Goal: Information Seeking & Learning: Learn about a topic

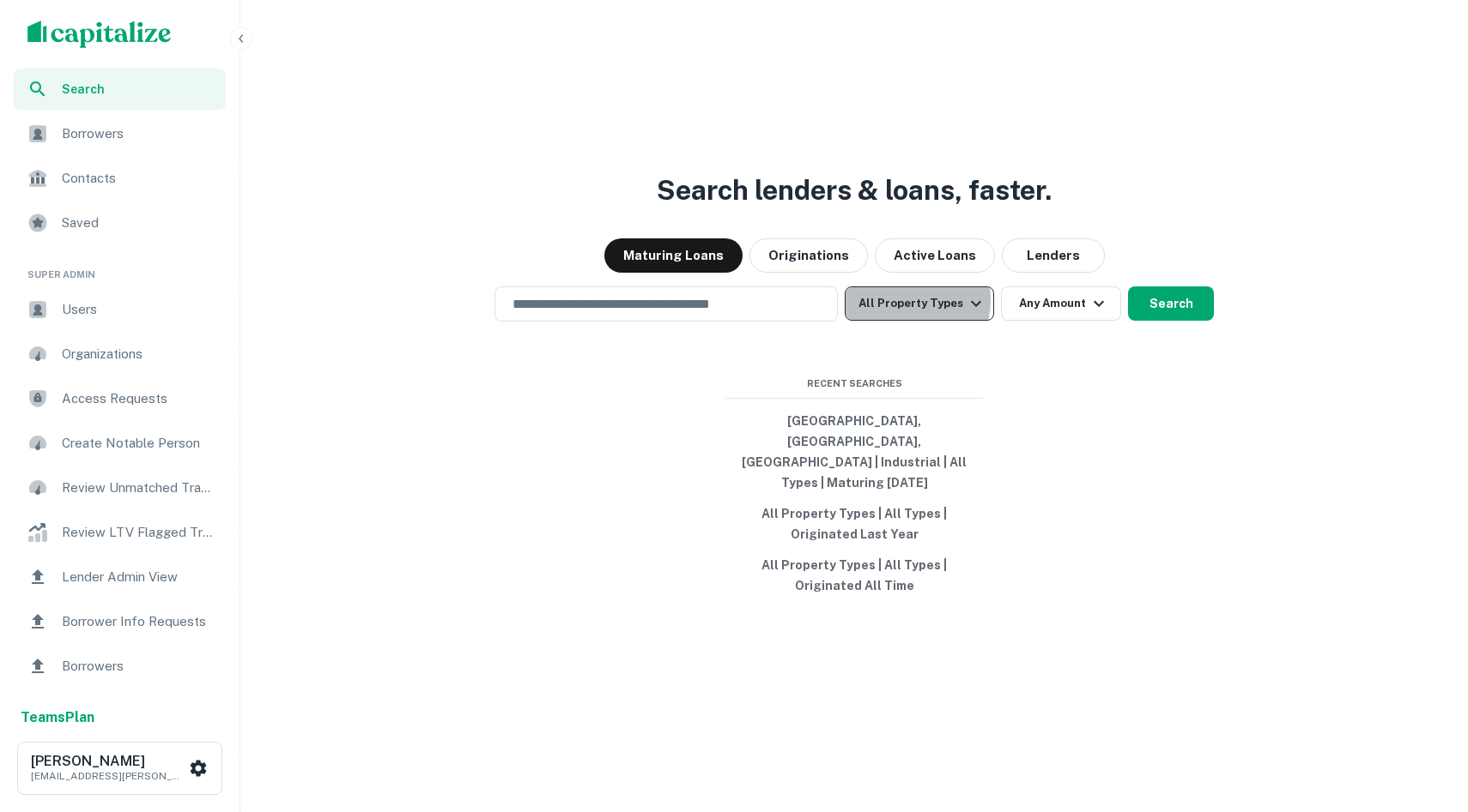
click at [896, 319] on button "All Property Types" at bounding box center [919, 303] width 149 height 34
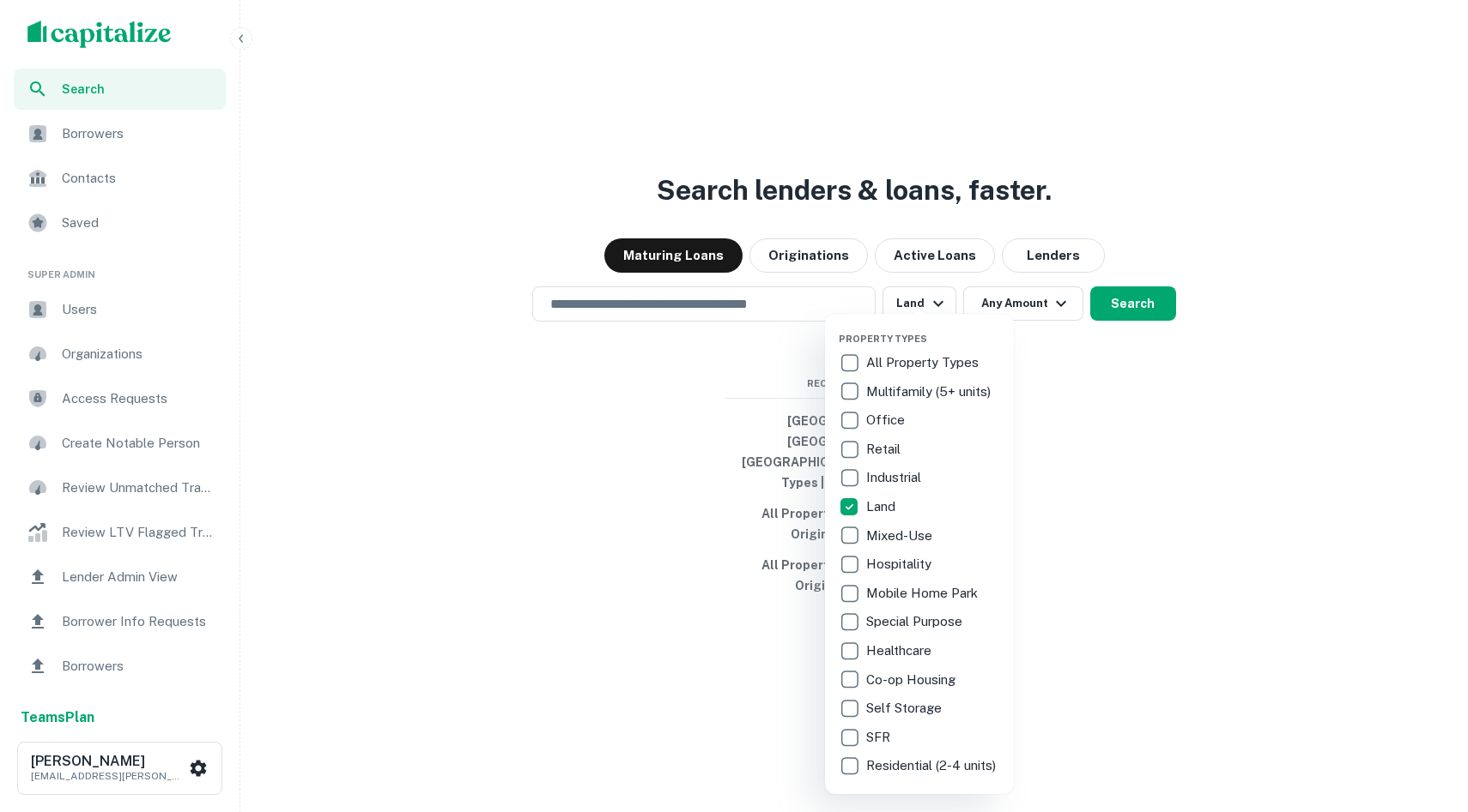
click at [695, 319] on div at bounding box center [734, 406] width 1468 height 812
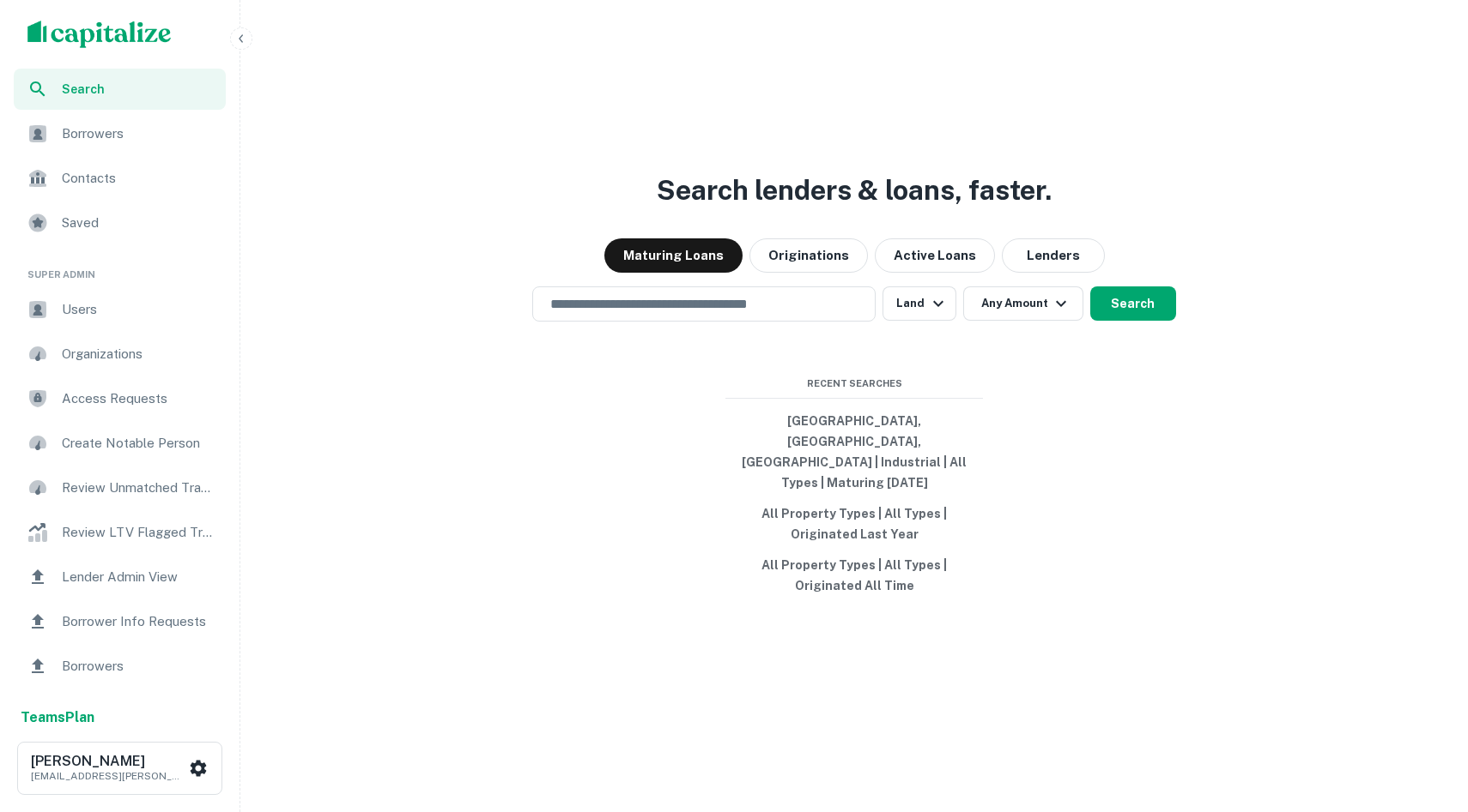
click at [695, 319] on div "Property Types All Property Types Multifamily (5+ units) Office Retail Industri…" at bounding box center [734, 406] width 1468 height 812
click at [695, 314] on input "text" at bounding box center [703, 303] width 328 height 20
type input "**********"
click at [1127, 321] on div "**********" at bounding box center [854, 303] width 1214 height 35
click at [1135, 320] on button "Search" at bounding box center [1133, 303] width 86 height 34
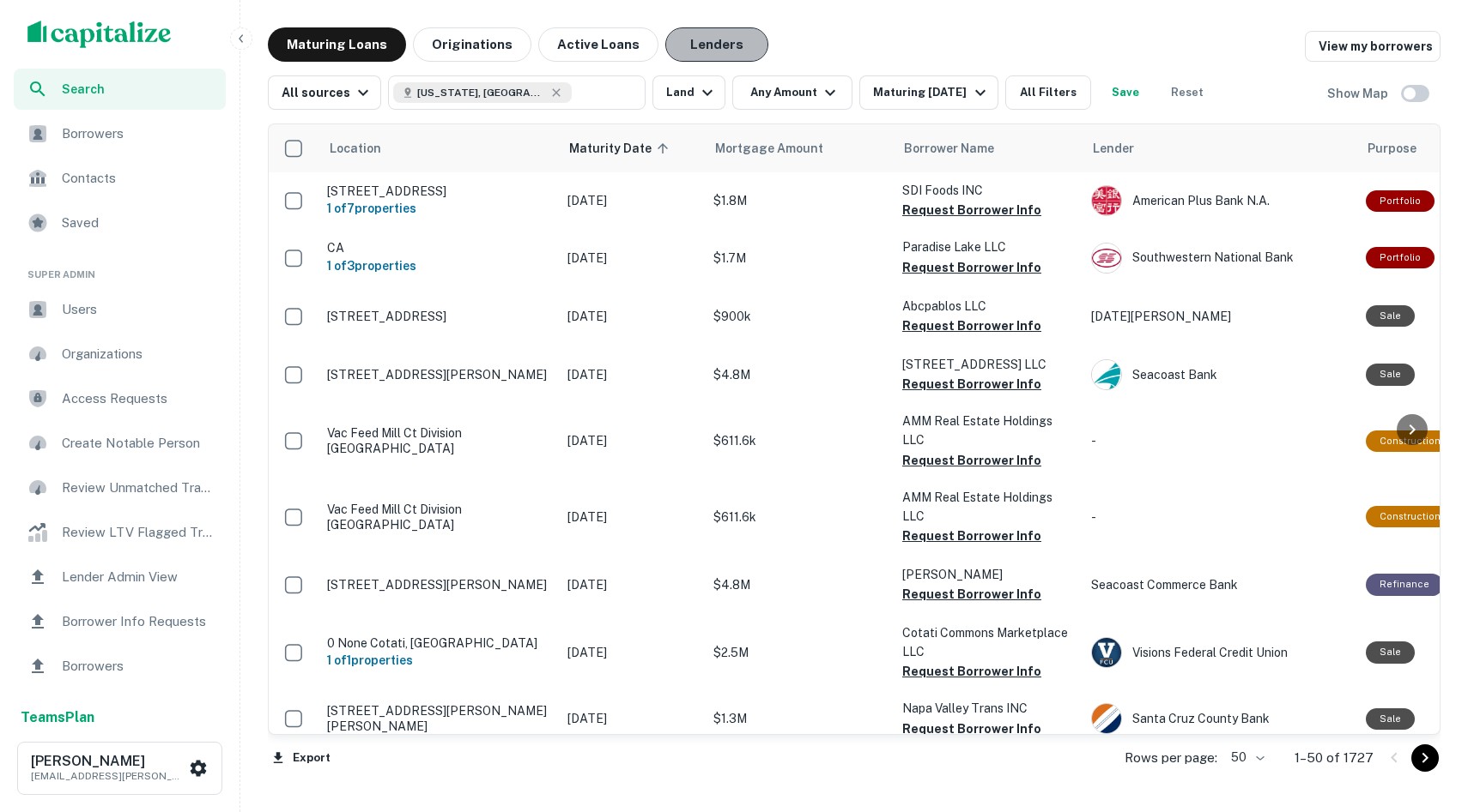
click at [713, 53] on button "Lenders" at bounding box center [716, 45] width 103 height 34
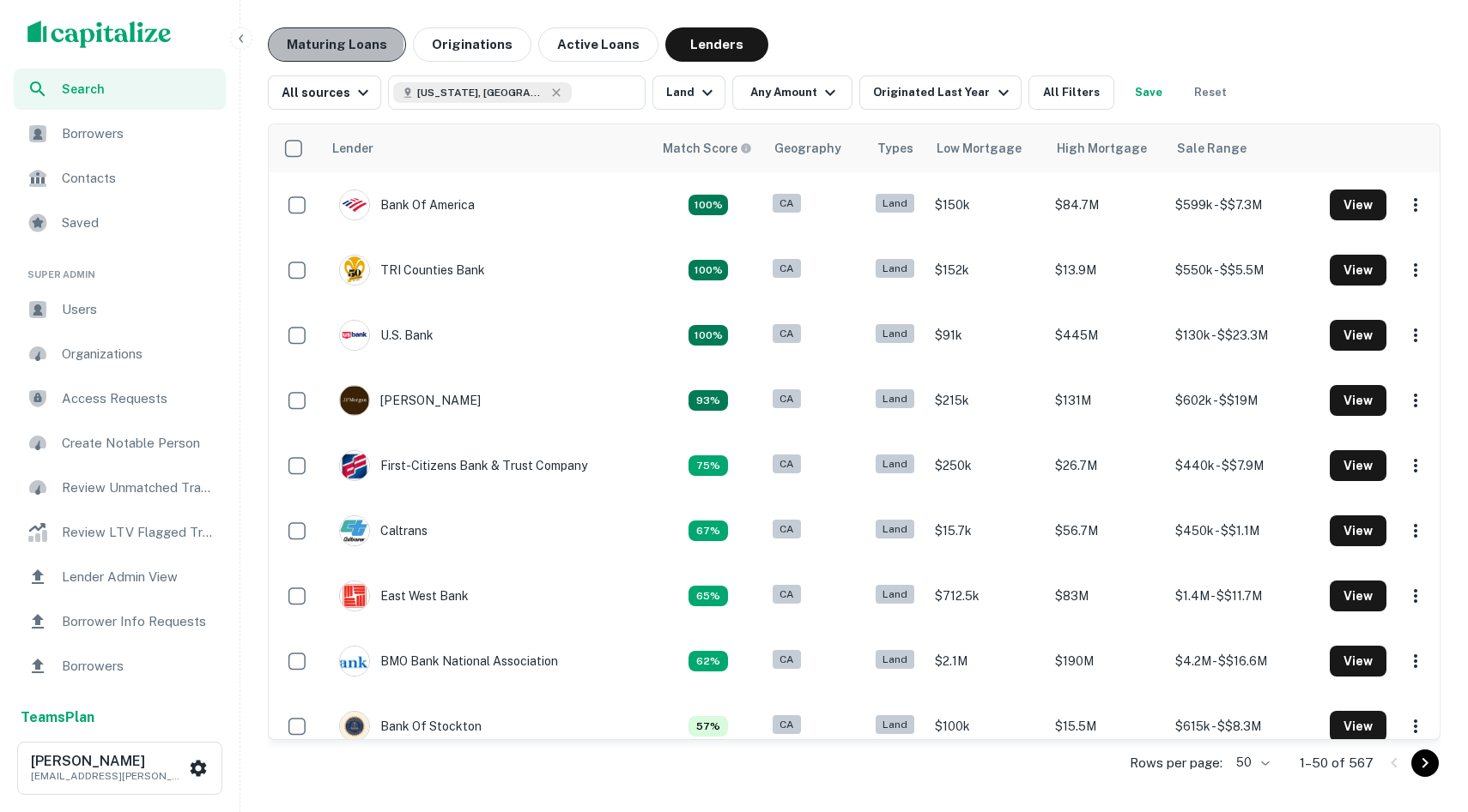
click at [334, 44] on button "Maturing Loans" at bounding box center [336, 45] width 138 height 34
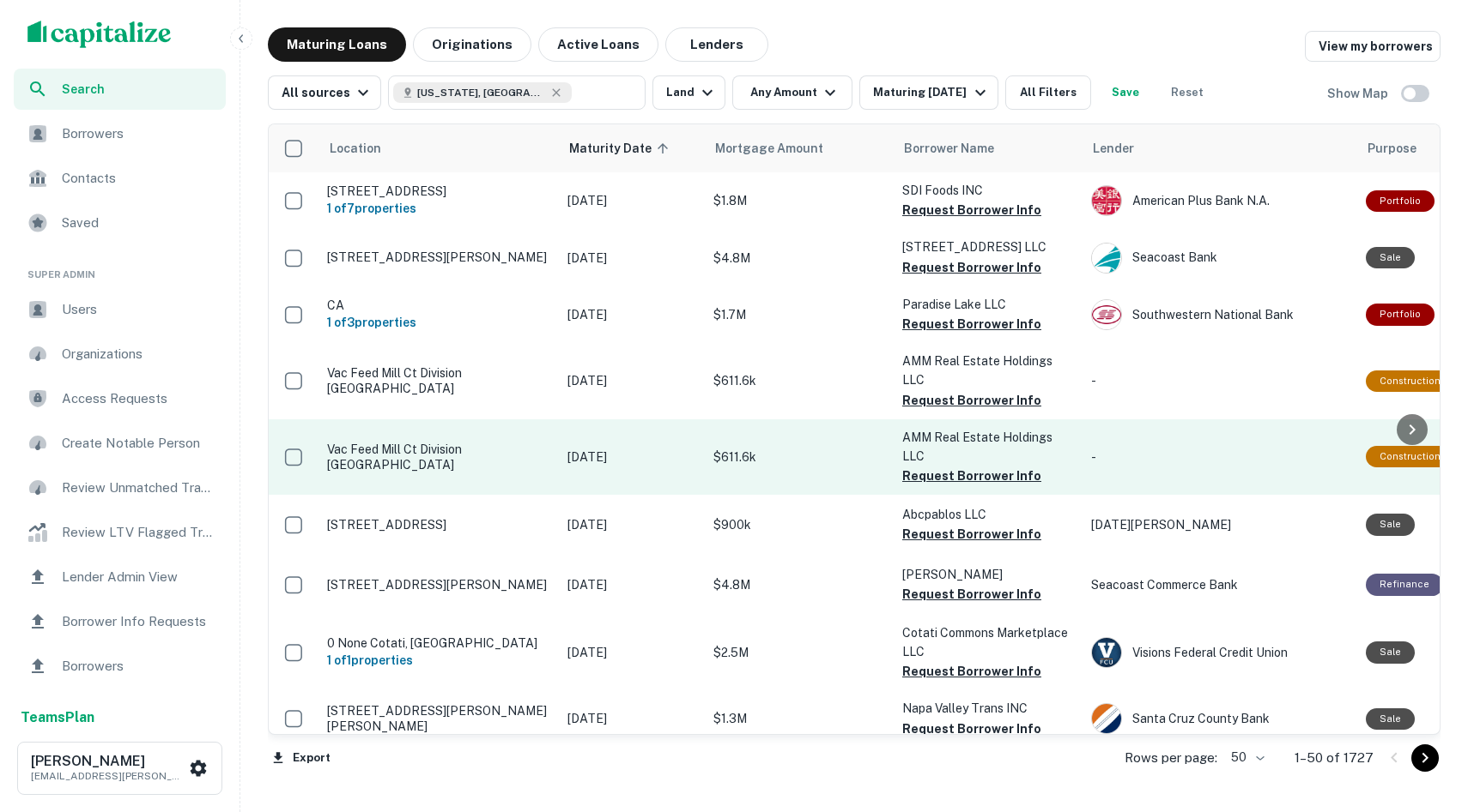
click at [401, 442] on p "Vac Feed Mill Ct Division St Lancaster, CA93535" at bounding box center [439, 457] width 224 height 30
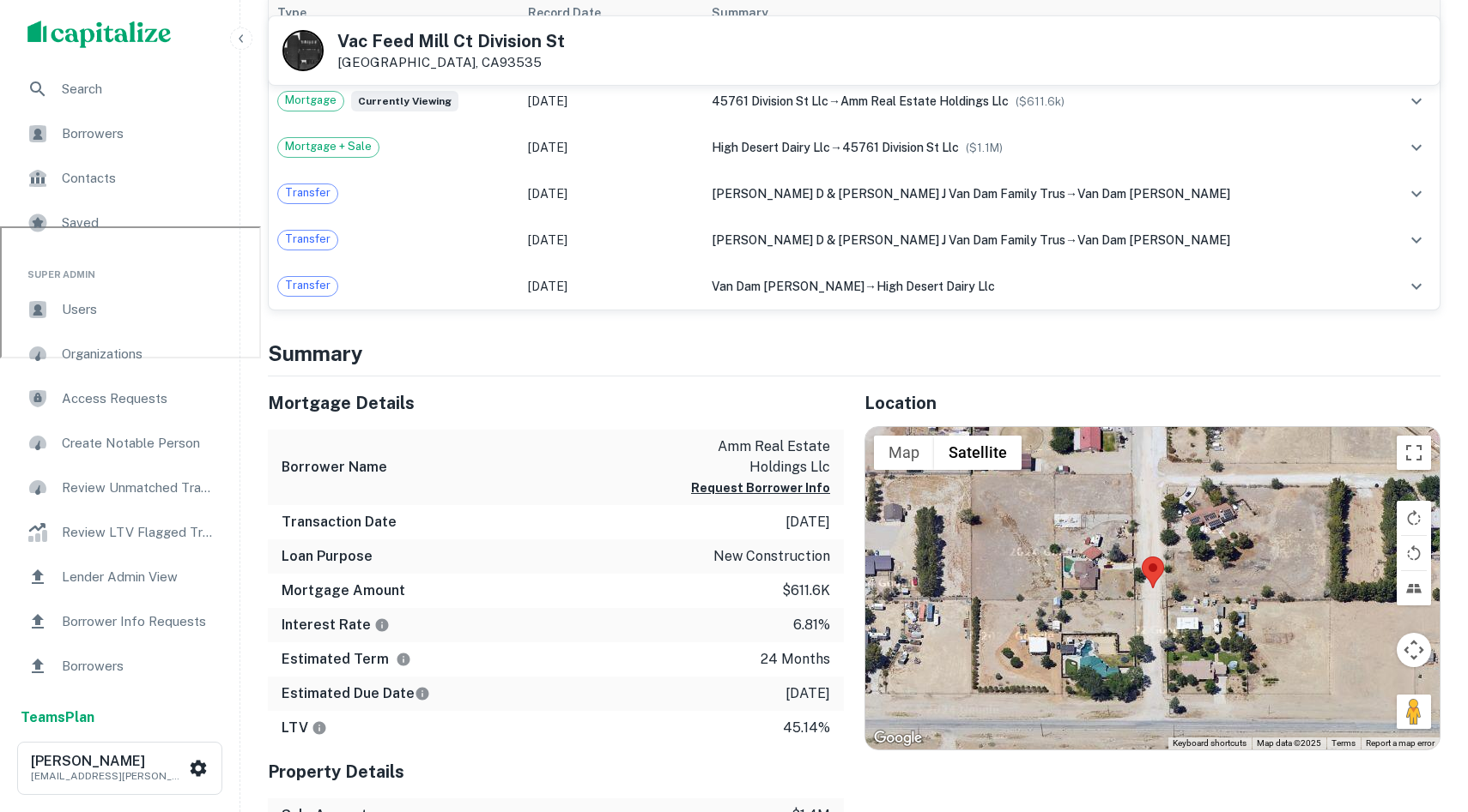
scroll to position [593, 0]
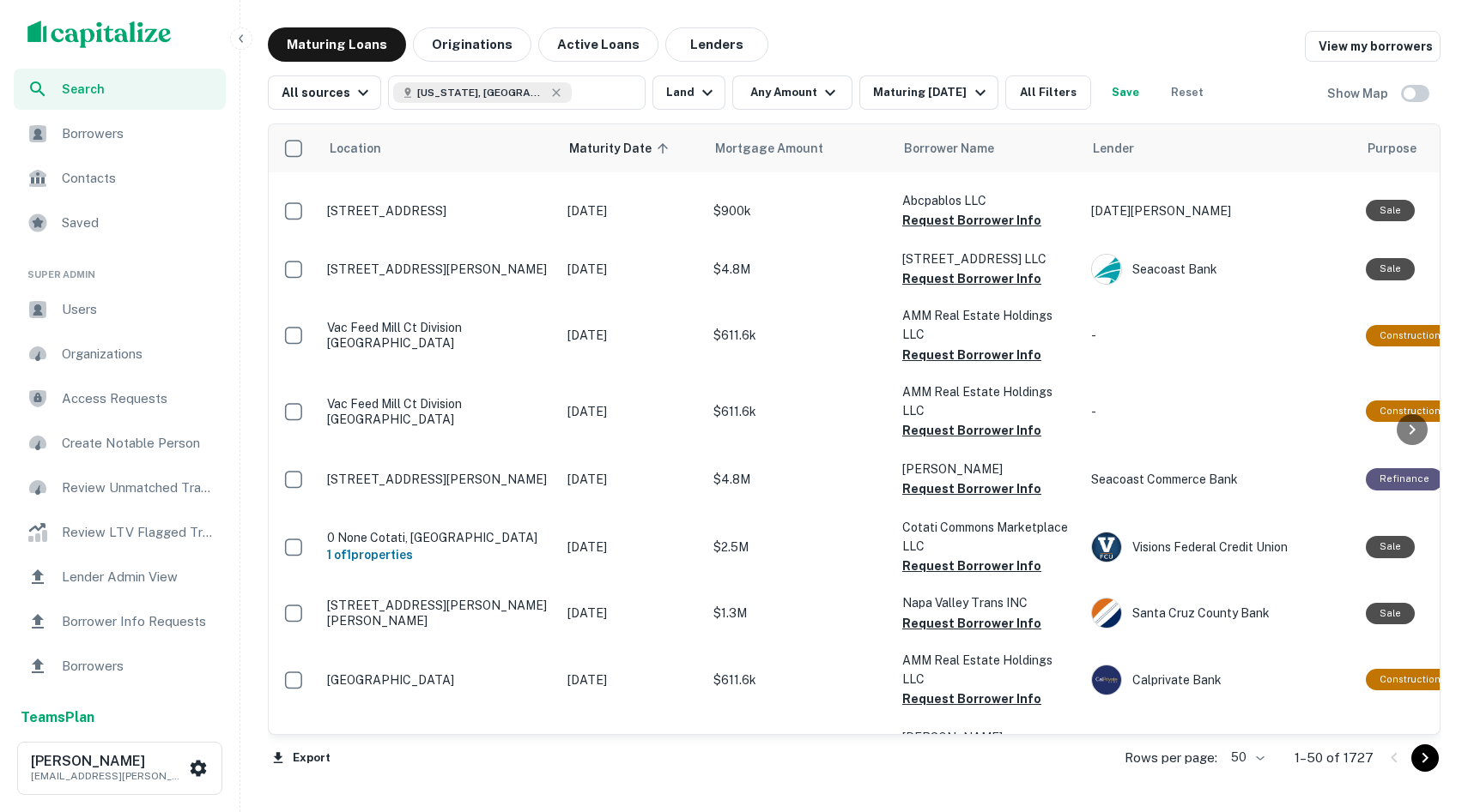
scroll to position [106, 0]
click at [101, 101] on div "Search" at bounding box center [119, 88] width 212 height 41
